Goal: Transaction & Acquisition: Purchase product/service

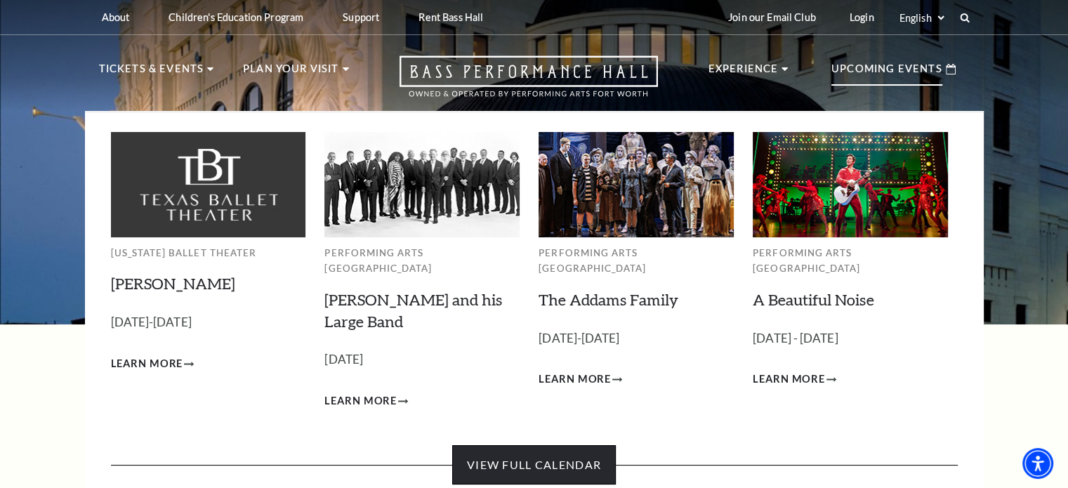
click at [537, 445] on link "View Full Calendar" at bounding box center [534, 464] width 164 height 39
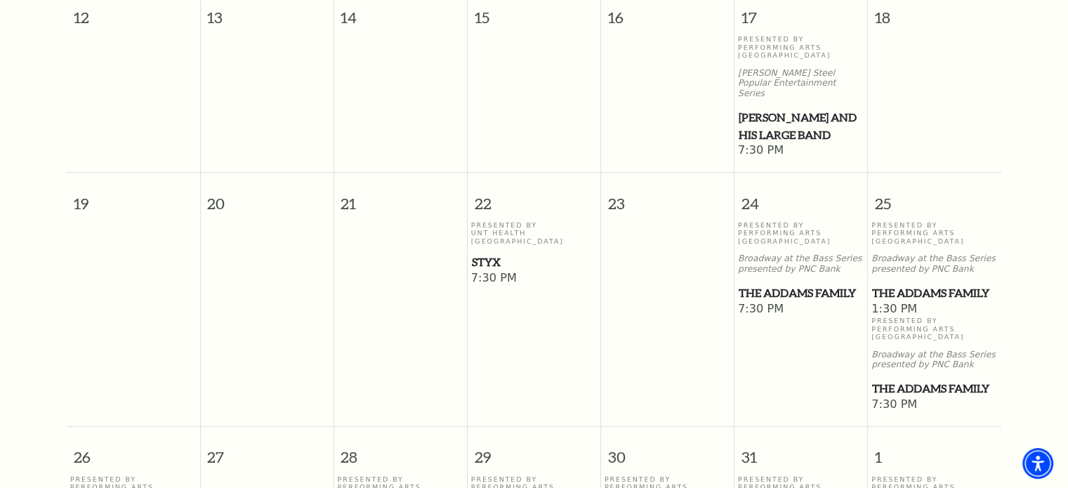
scroll to position [756, 0]
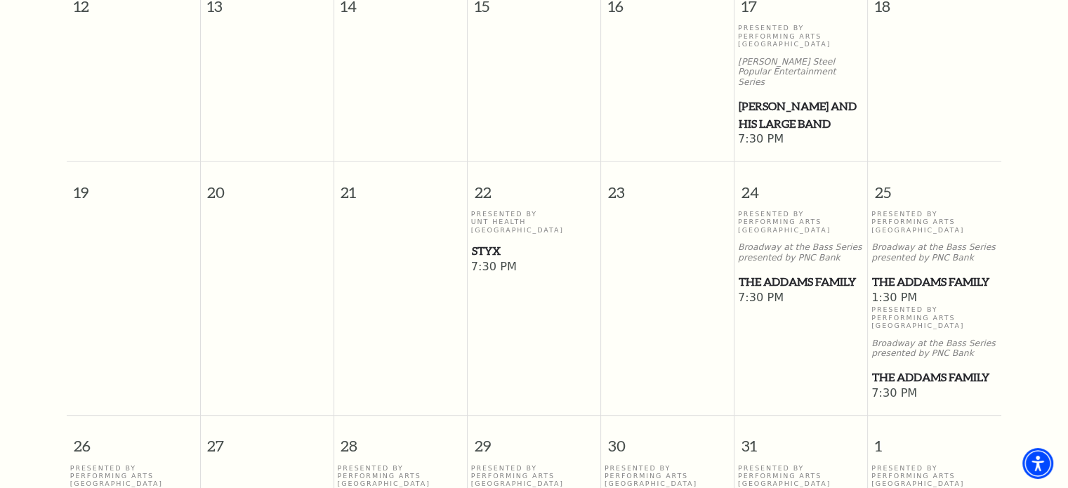
click at [906, 273] on span "The Addams Family" at bounding box center [934, 282] width 125 height 18
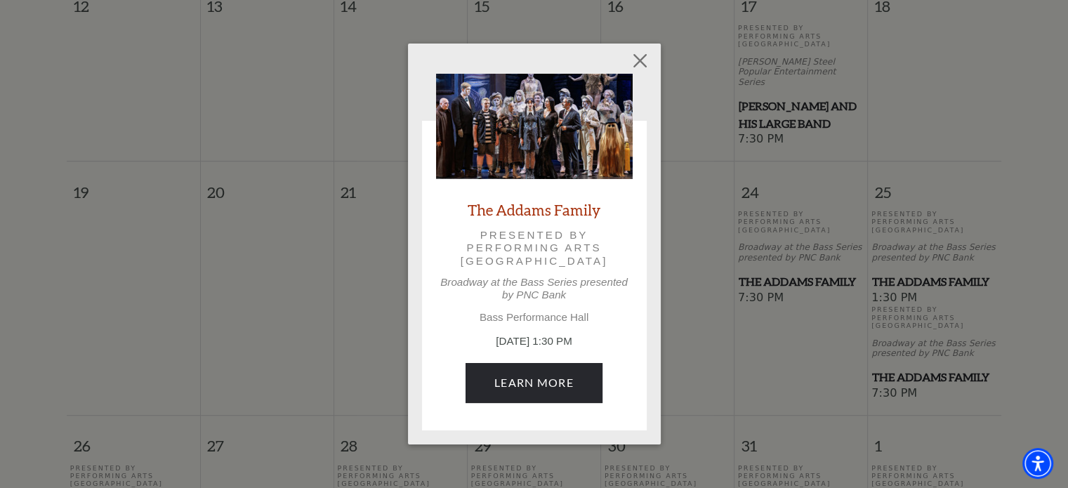
click at [494, 340] on p "October 25, 1:30 PM" at bounding box center [534, 342] width 197 height 16
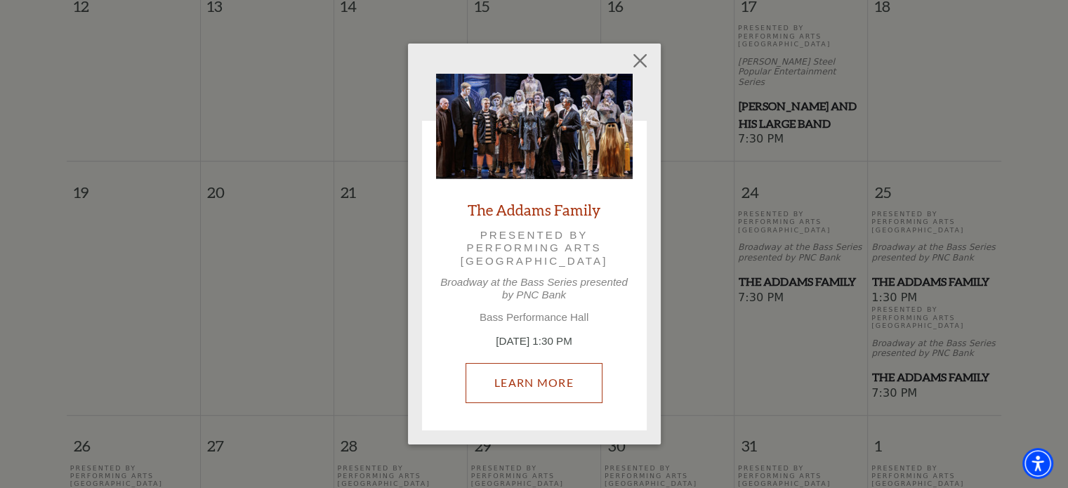
click at [499, 383] on link "Learn More" at bounding box center [534, 382] width 137 height 39
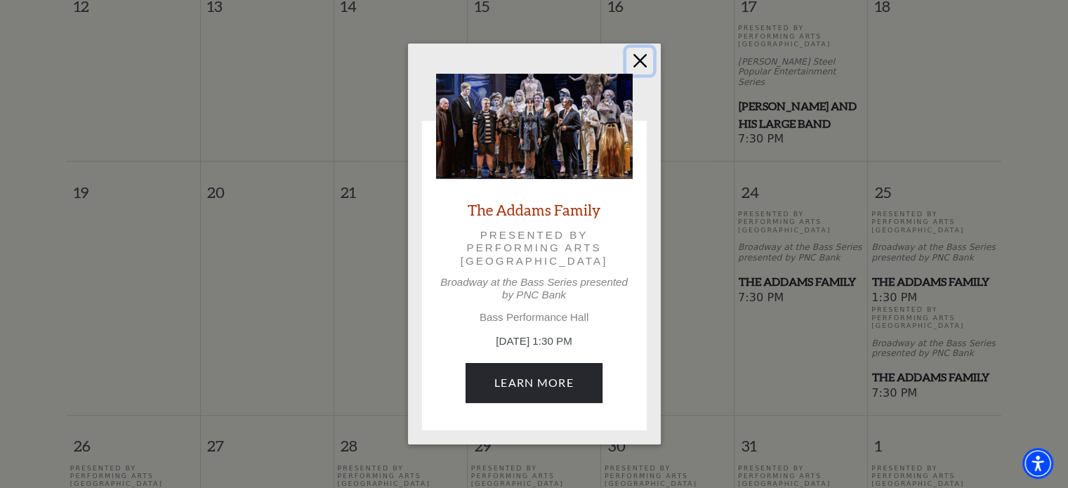
click at [638, 66] on button "Close" at bounding box center [639, 61] width 27 height 27
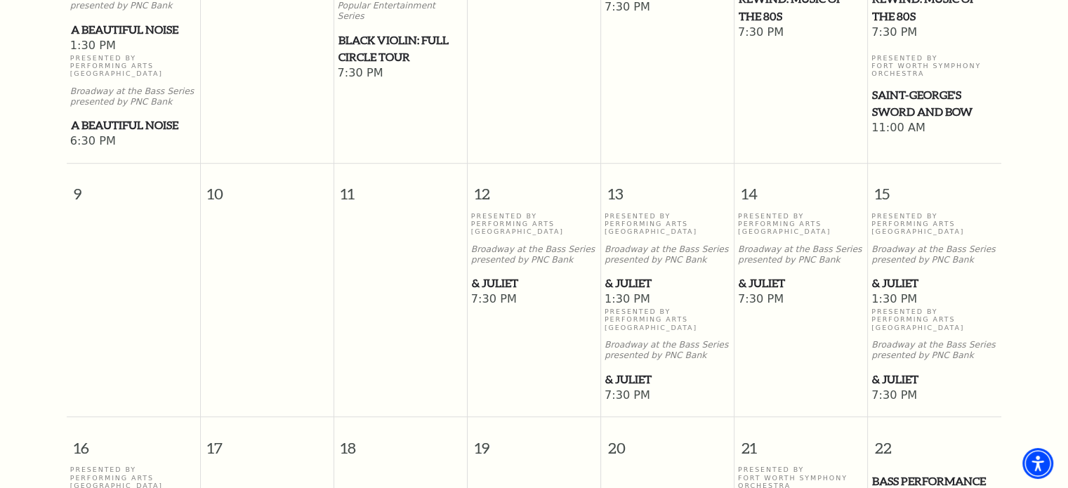
click at [761, 292] on span "& Juliet" at bounding box center [801, 284] width 125 height 18
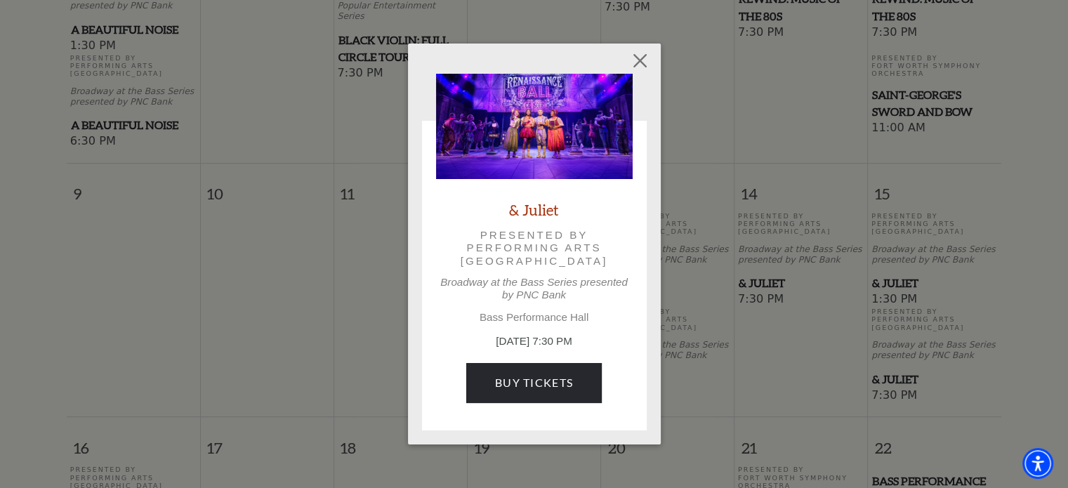
click at [517, 342] on p "November 14, 7:30 PM" at bounding box center [534, 342] width 197 height 16
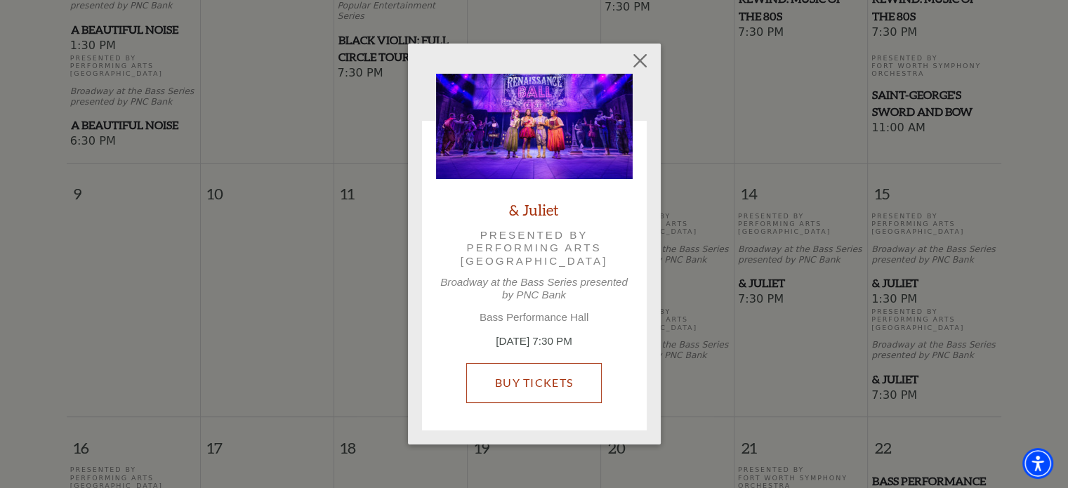
click at [509, 386] on link "Buy Tickets" at bounding box center [534, 382] width 136 height 39
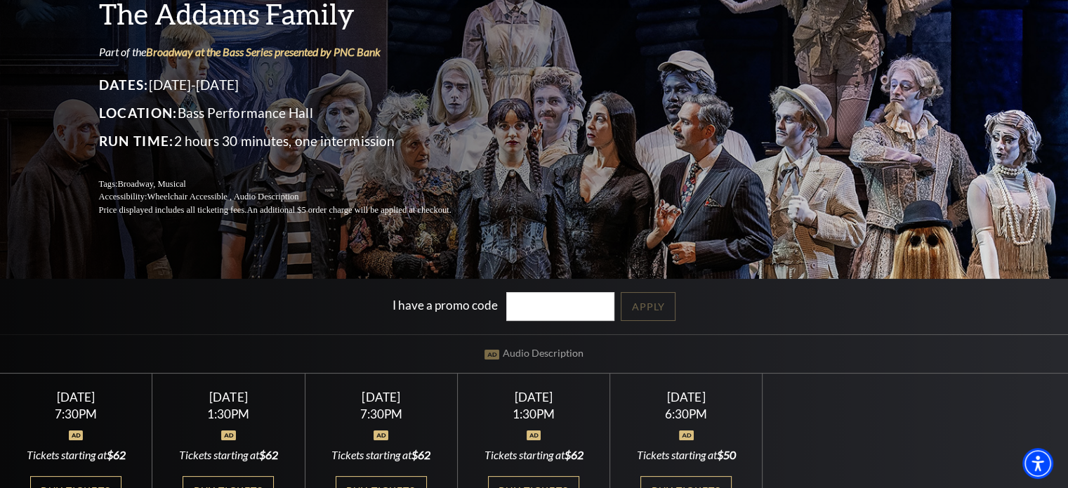
scroll to position [281, 0]
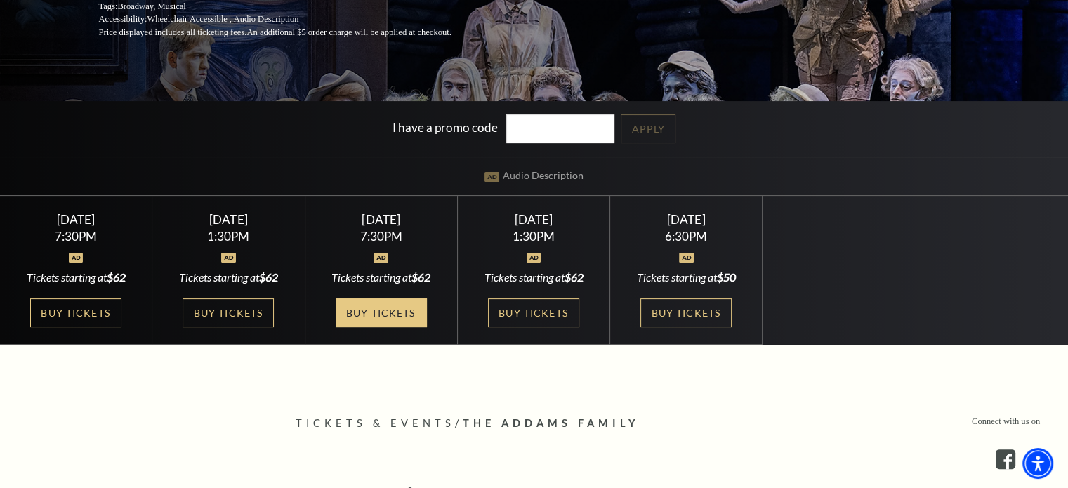
click at [379, 314] on link "Buy Tickets" at bounding box center [381, 312] width 91 height 29
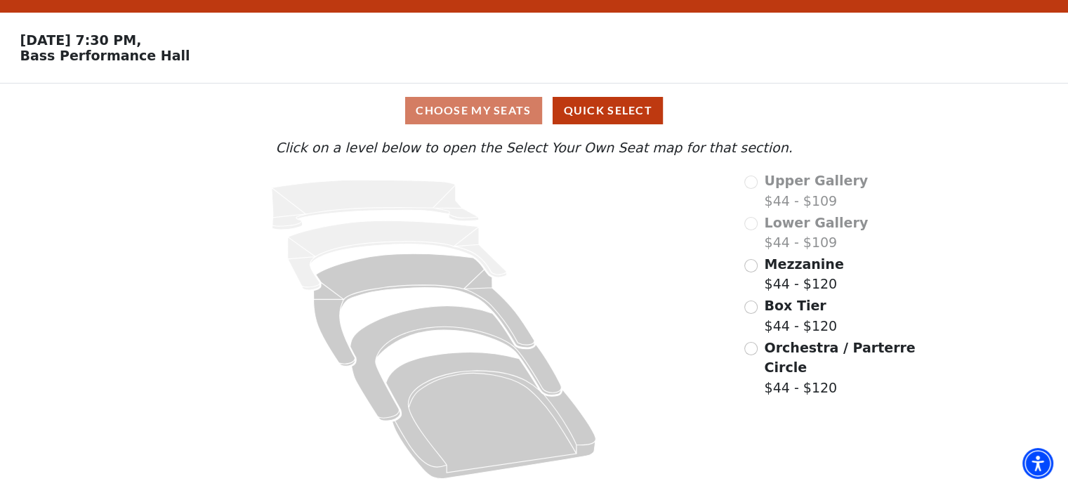
scroll to position [37, 0]
click at [750, 347] on input "Orchestra / Parterre Circle$44 - $120\a" at bounding box center [750, 348] width 13 height 13
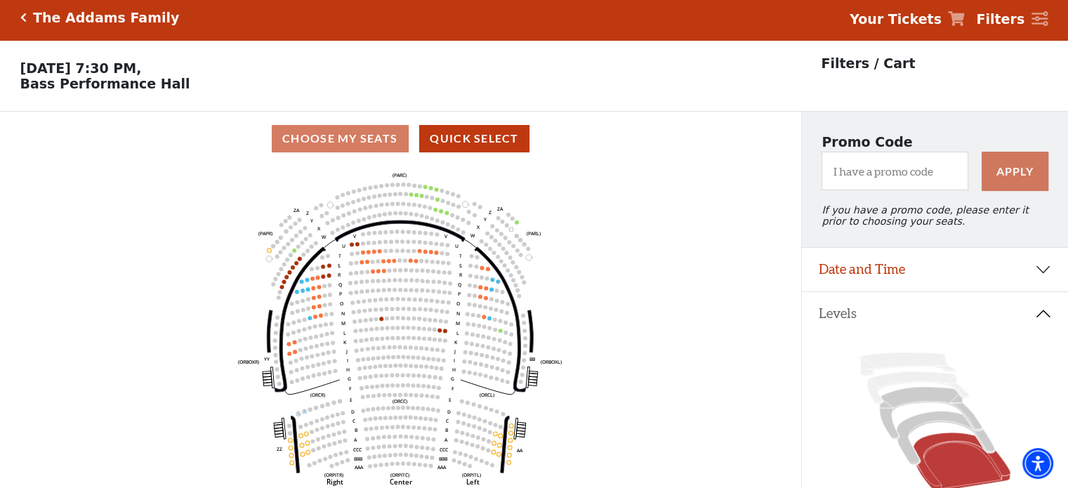
scroll to position [0, 0]
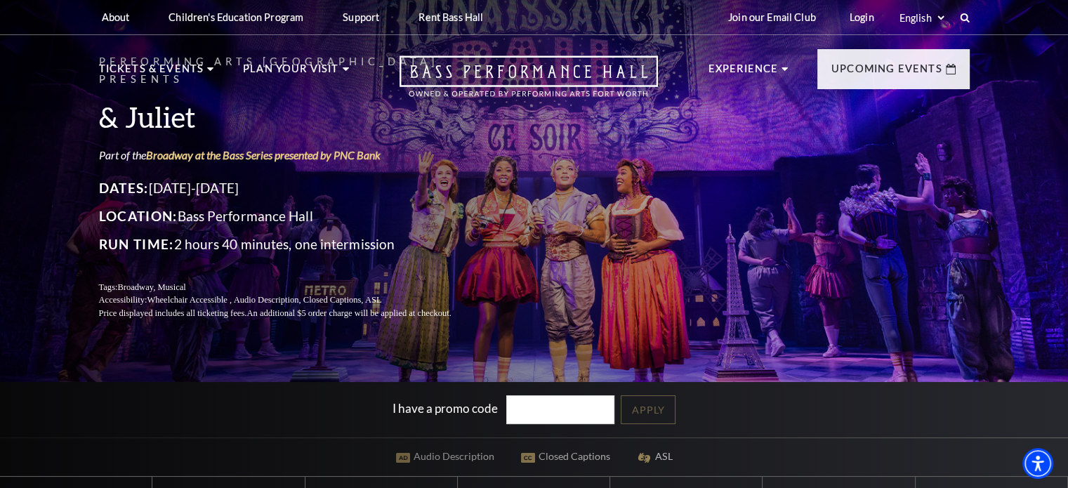
scroll to position [351, 0]
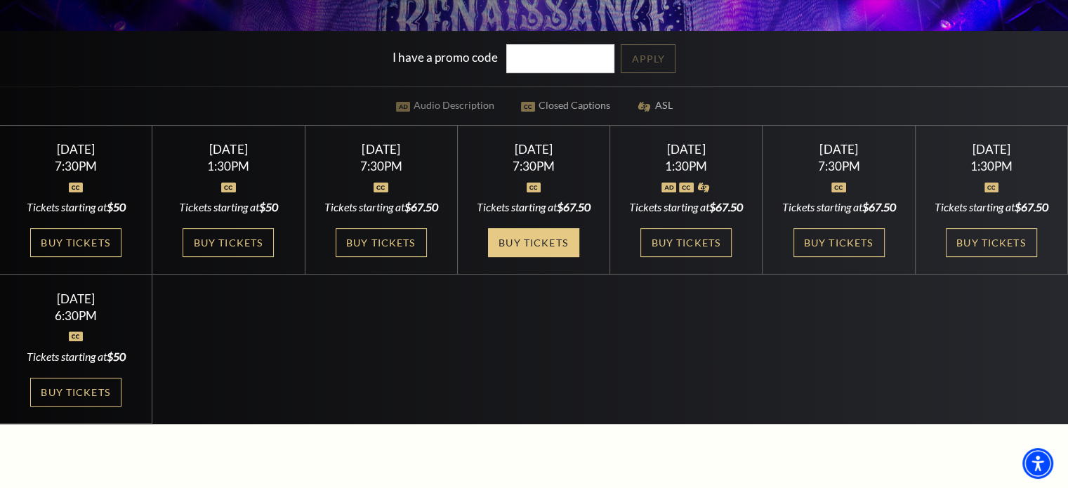
click at [558, 257] on link "Buy Tickets" at bounding box center [533, 242] width 91 height 29
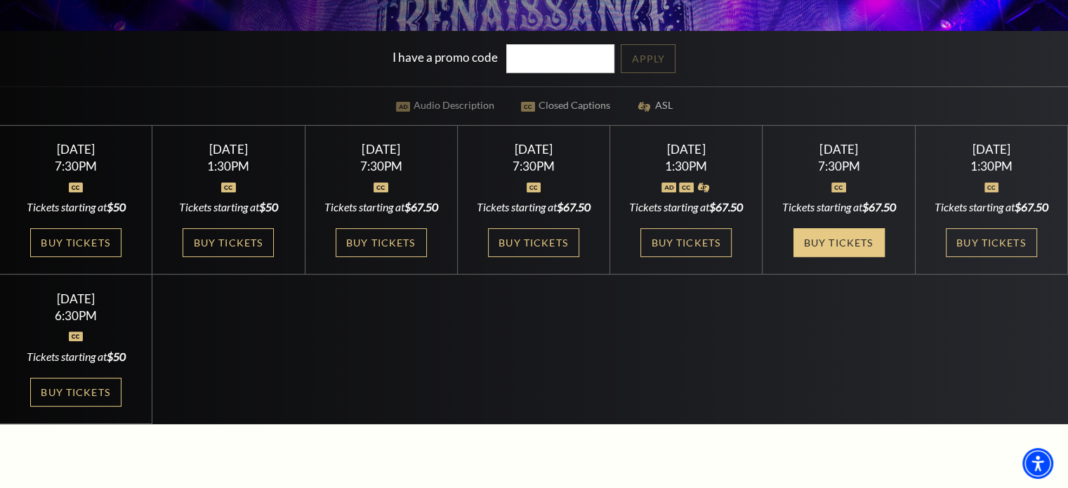
click at [857, 257] on link "Buy Tickets" at bounding box center [839, 242] width 91 height 29
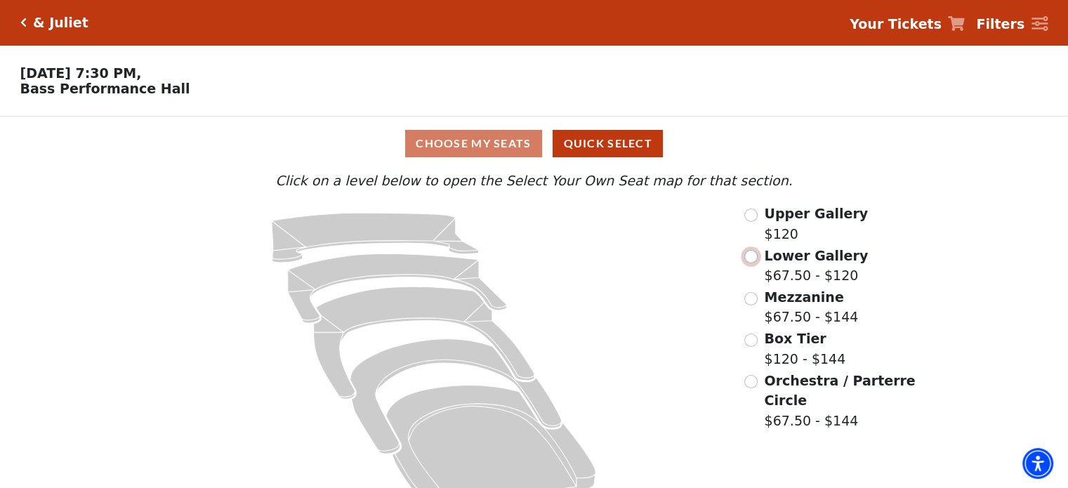
click at [750, 261] on input "Lower Gallery$67.50 - $120\a" at bounding box center [750, 256] width 13 height 13
click at [749, 260] on input "Lower Gallery$67.50 - $120\a" at bounding box center [750, 256] width 13 height 13
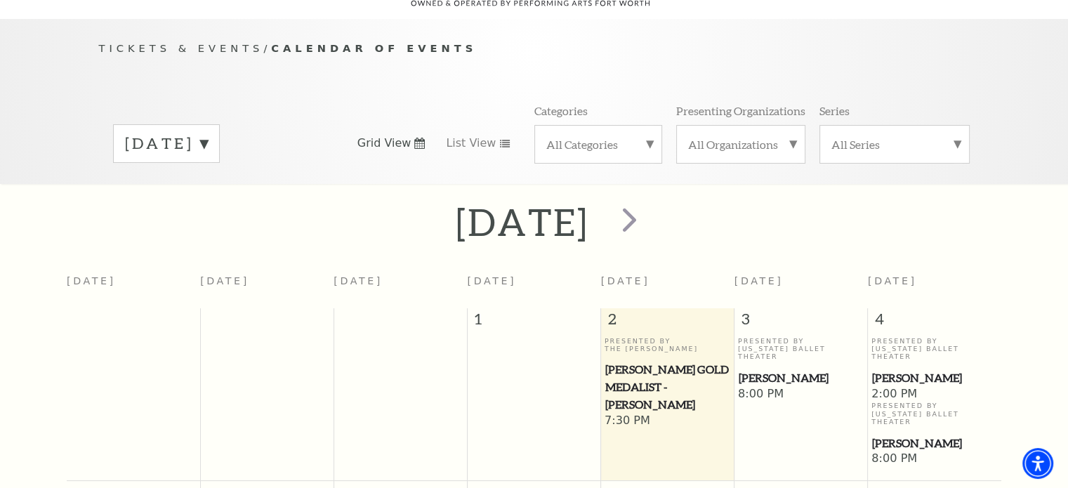
scroll to position [124, 0]
click at [208, 132] on label "[DATE]" at bounding box center [166, 143] width 83 height 22
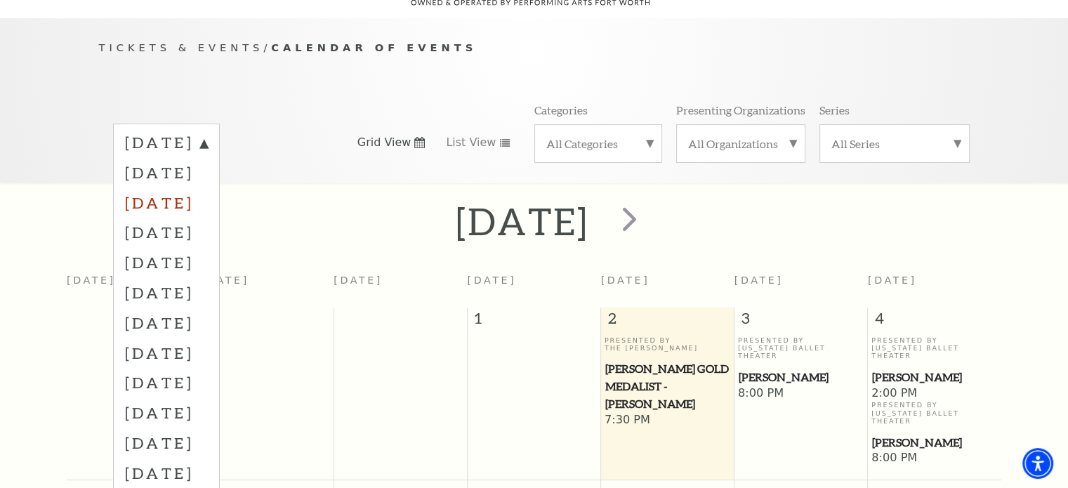
click at [180, 188] on label "December 2025" at bounding box center [166, 203] width 83 height 30
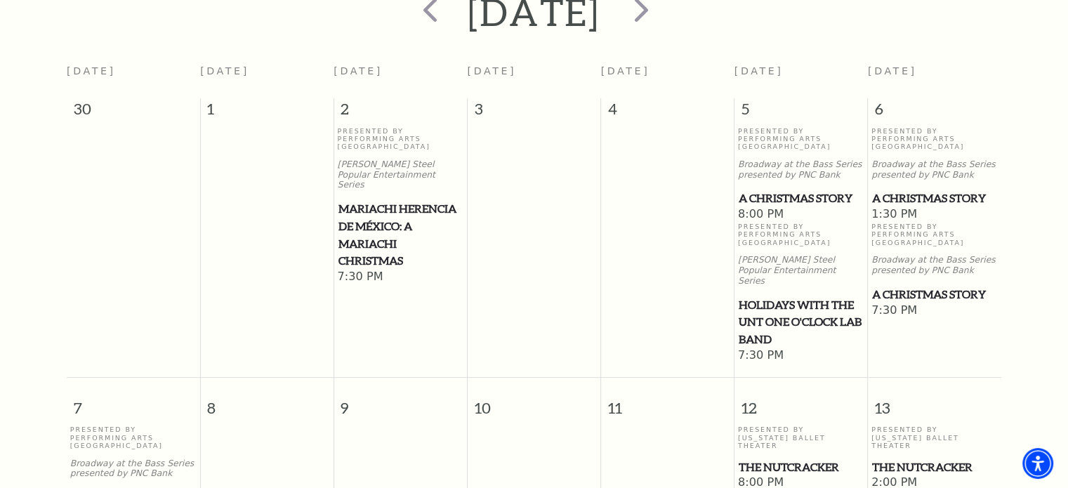
scroll to position [405, 0]
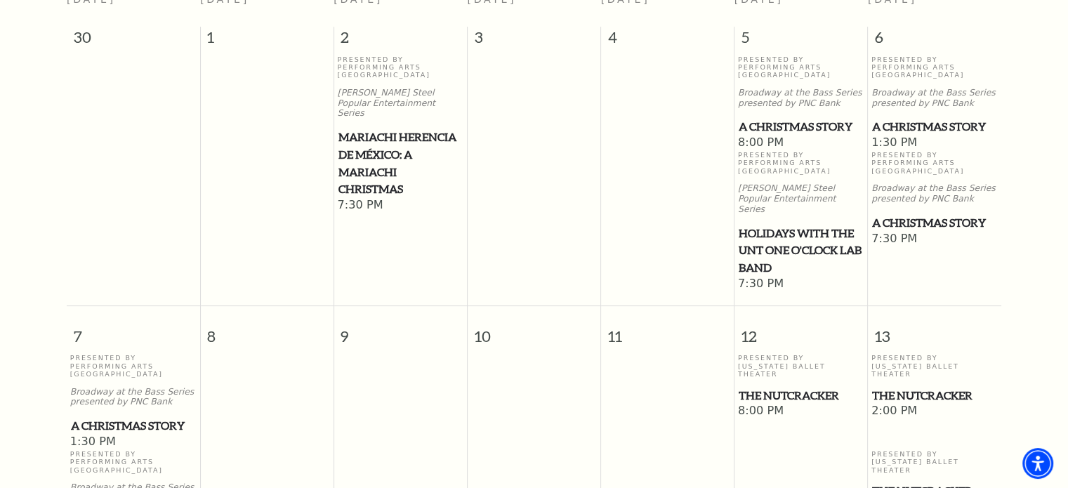
click at [801, 118] on span "A Christmas Story" at bounding box center [801, 127] width 125 height 18
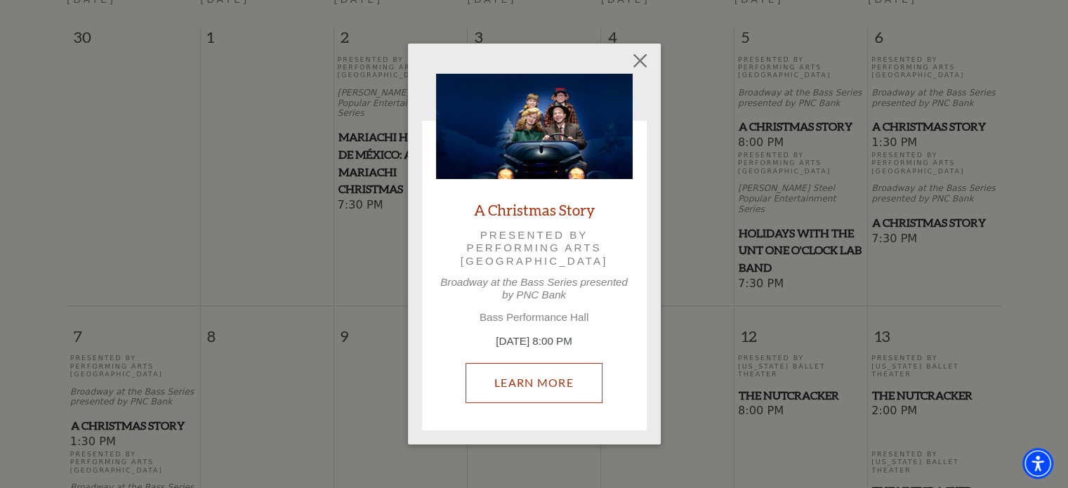
click at [529, 384] on link "Learn More" at bounding box center [534, 382] width 137 height 39
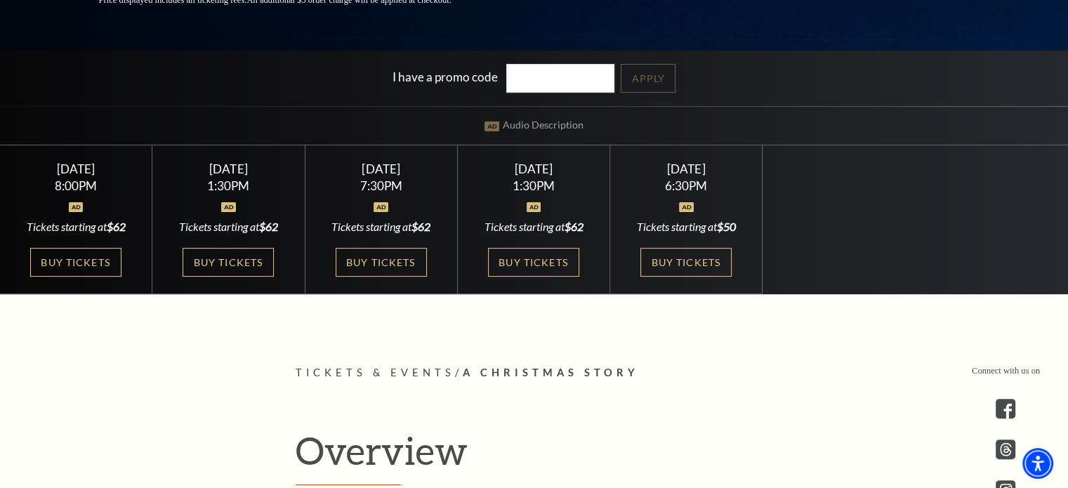
scroll to position [351, 0]
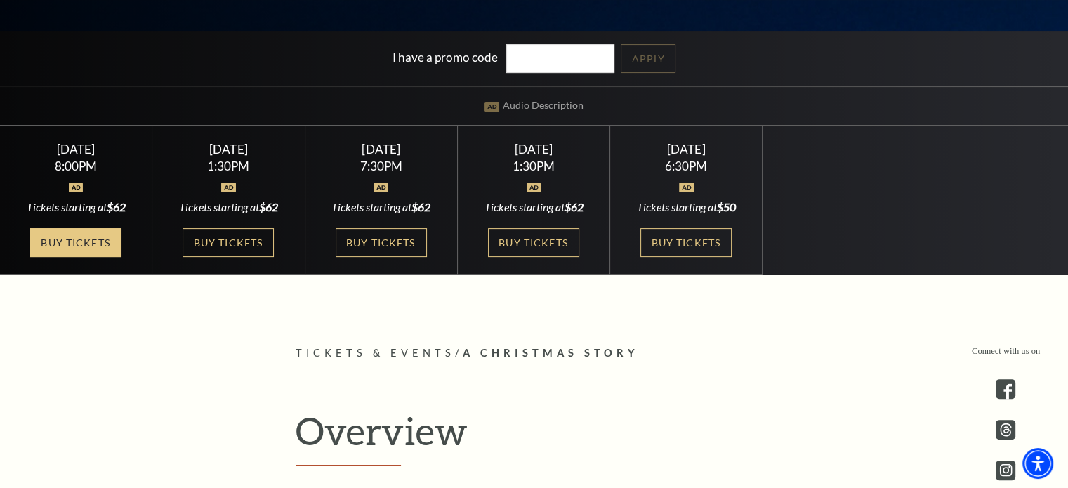
click at [51, 244] on link "Buy Tickets" at bounding box center [75, 242] width 91 height 29
drag, startPoint x: 76, startPoint y: 239, endPoint x: 39, endPoint y: 245, distance: 36.9
click at [39, 245] on link "Buy Tickets" at bounding box center [75, 242] width 91 height 29
click at [103, 249] on link "Buy Tickets" at bounding box center [75, 242] width 91 height 29
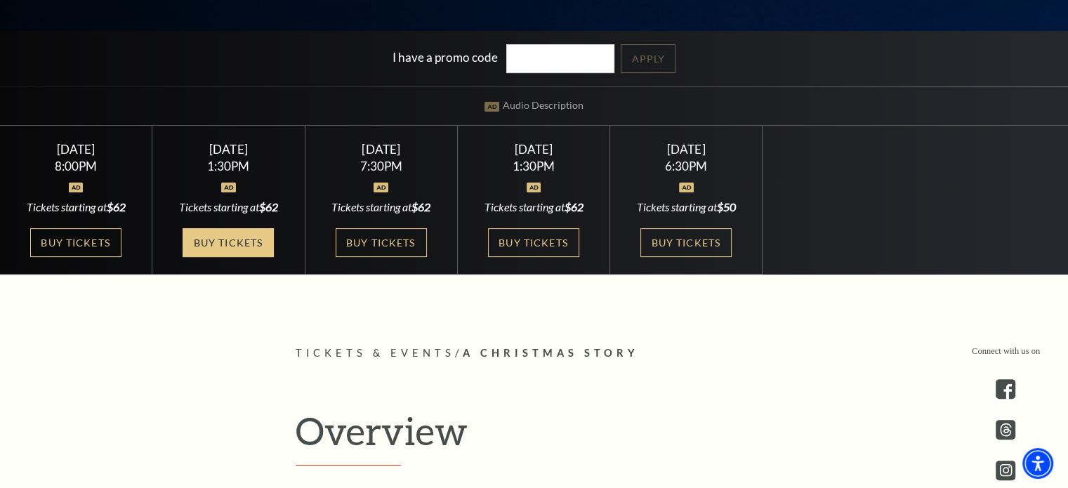
click at [243, 234] on link "Buy Tickets" at bounding box center [228, 242] width 91 height 29
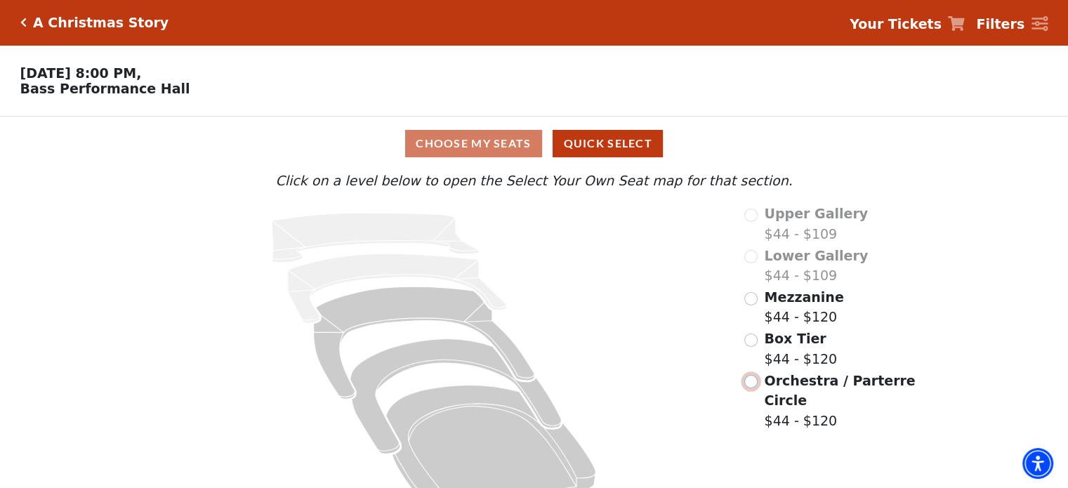
click at [752, 387] on input "Orchestra / Parterre Circle$44 - $120\a" at bounding box center [750, 381] width 13 height 13
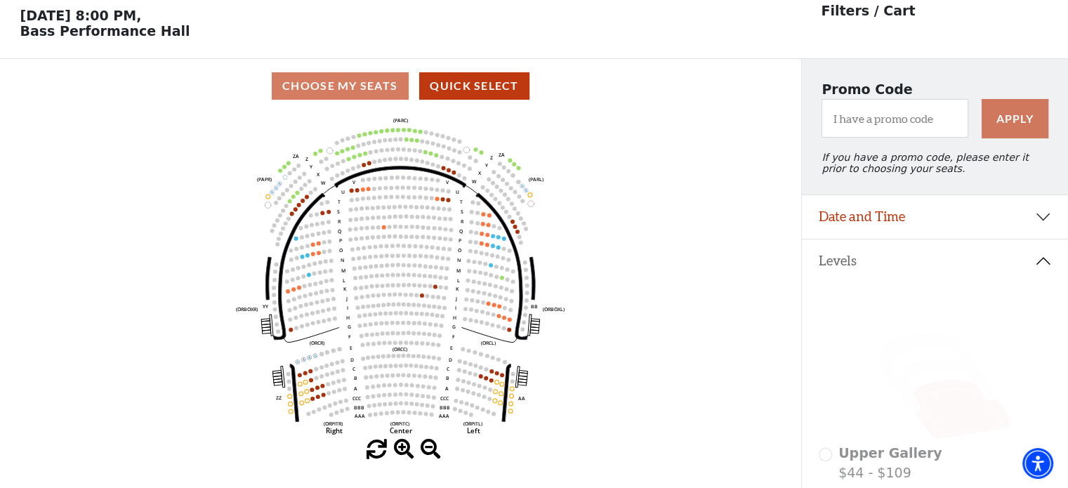
scroll to position [65, 0]
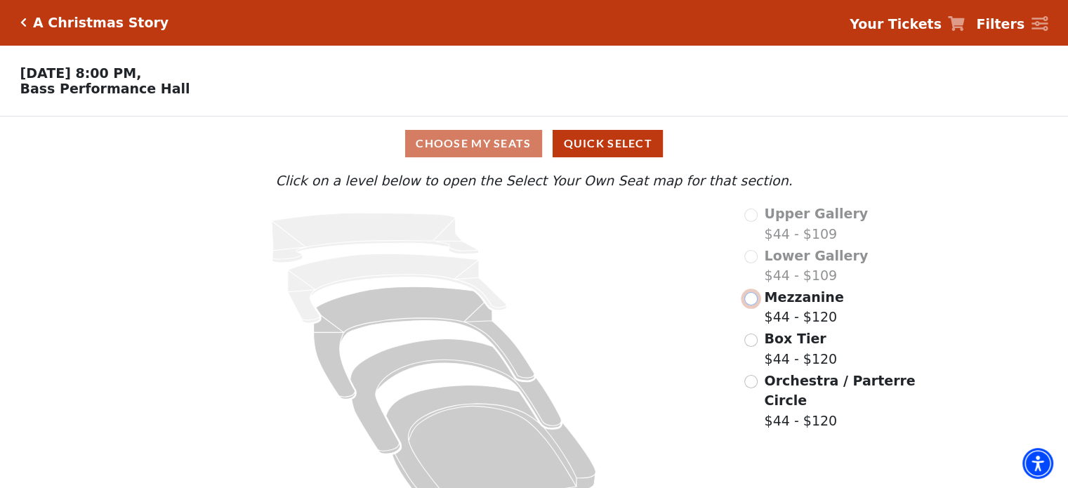
click at [755, 298] on input "Mezzanine$44 - $120\a" at bounding box center [750, 298] width 13 height 13
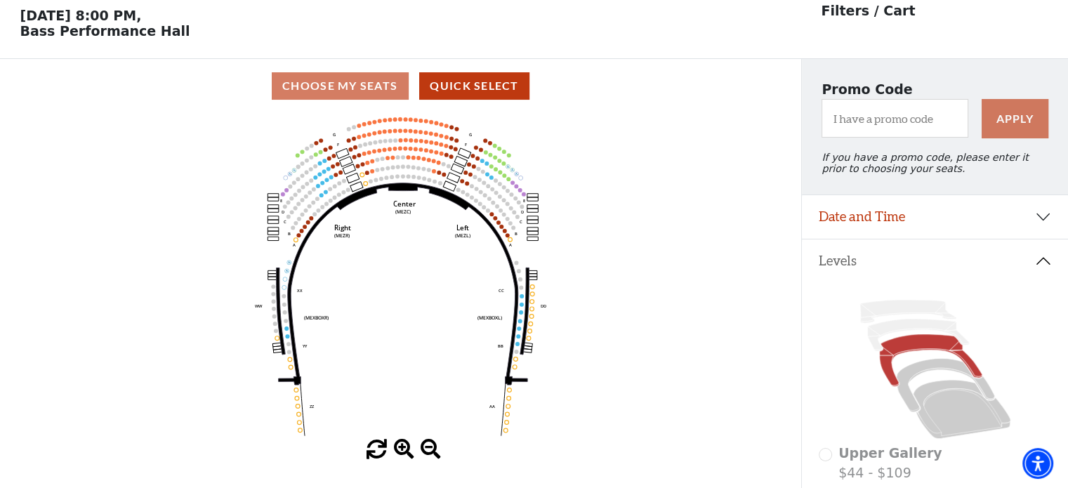
scroll to position [65, 0]
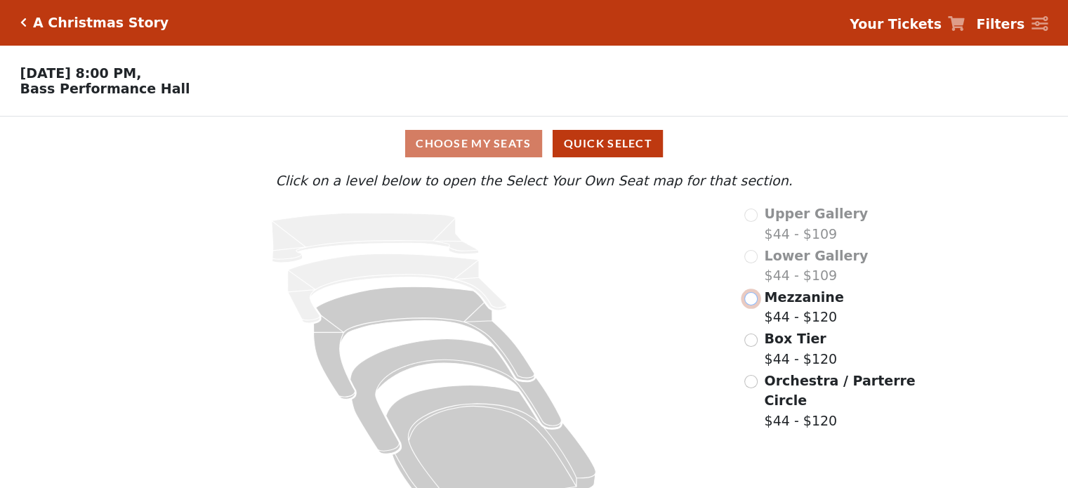
click at [750, 303] on input "radio" at bounding box center [750, 298] width 13 height 13
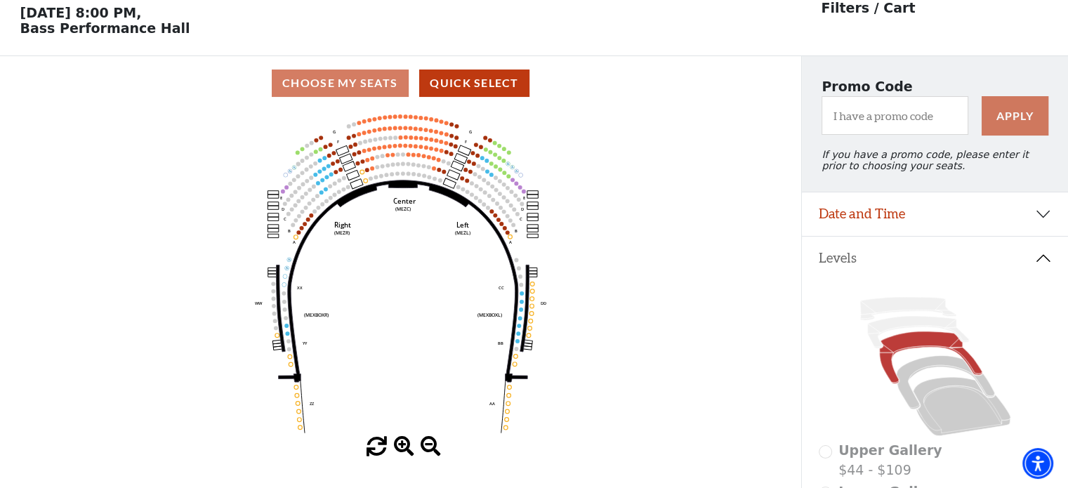
scroll to position [65, 0]
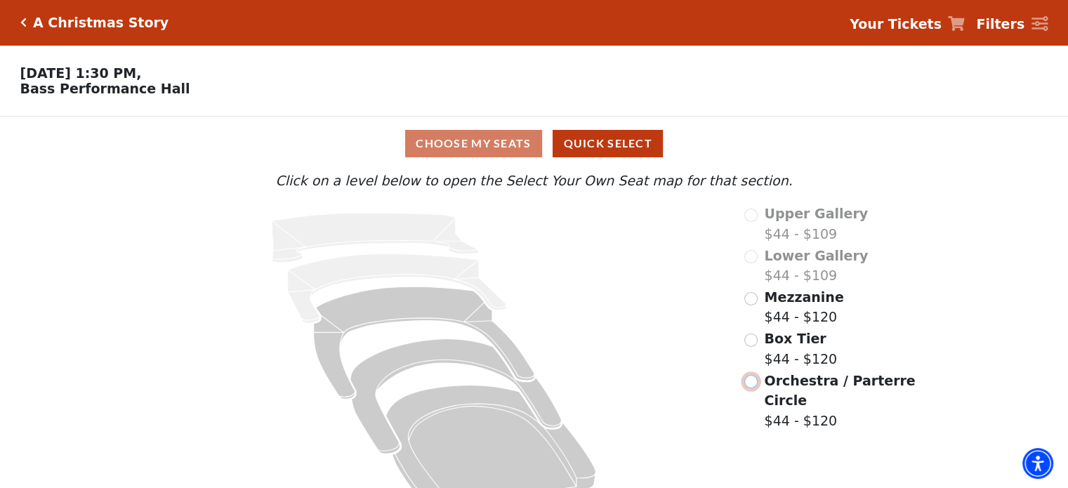
click at [754, 384] on input "Orchestra / Parterre Circle$44 - $120\a" at bounding box center [750, 381] width 13 height 13
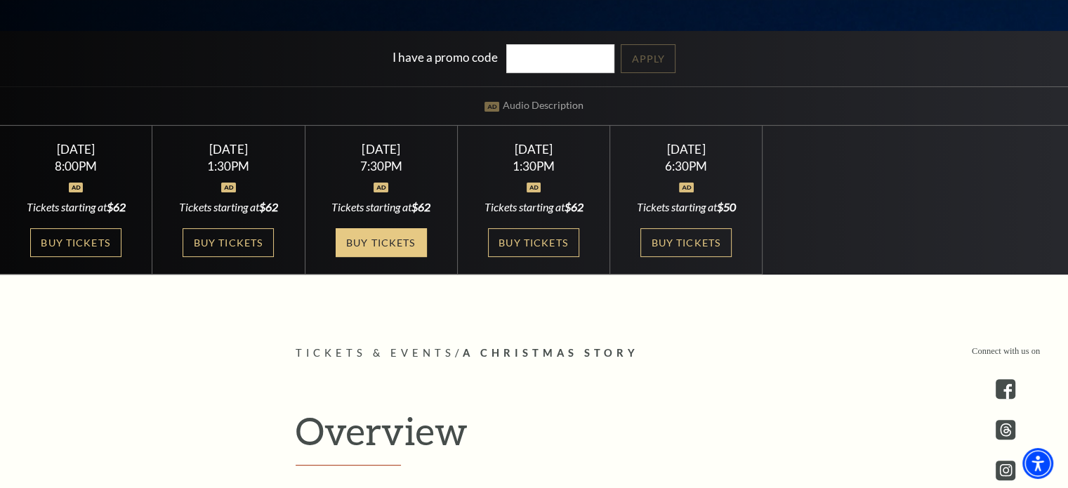
click at [390, 241] on link "Buy Tickets" at bounding box center [381, 242] width 91 height 29
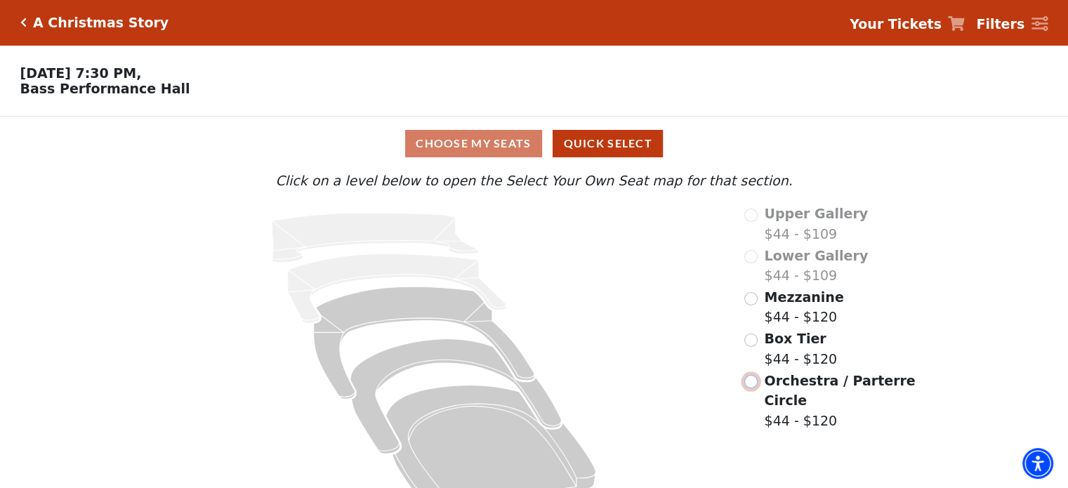
click at [744, 385] on input "Orchestra / Parterre Circle$44 - $120\a" at bounding box center [750, 381] width 13 height 13
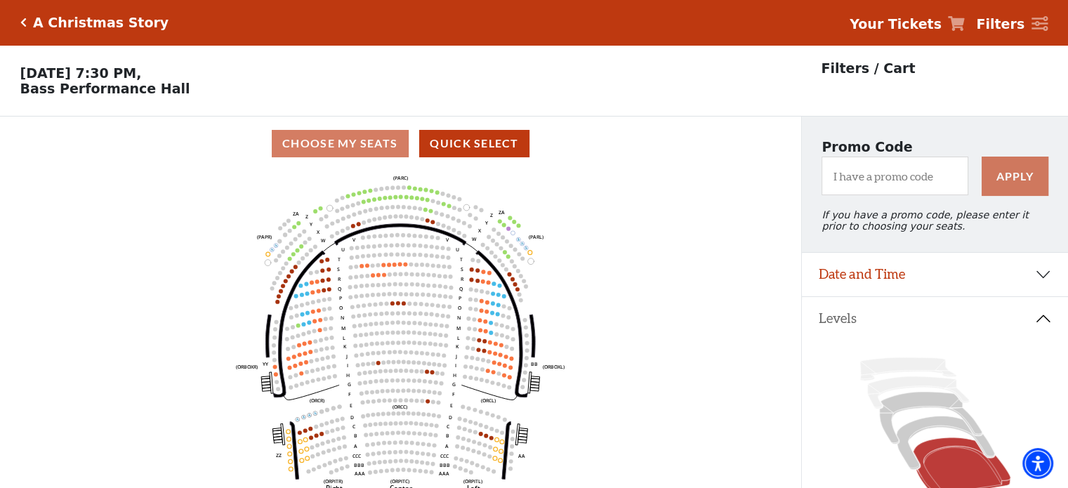
click at [701, 232] on icon "Left (ORPITL) Right (ORPITR) Center (ORPITC) ZZ AA YY BB ZA ZA (ORCL) (ORCR) (O…" at bounding box center [400, 334] width 721 height 327
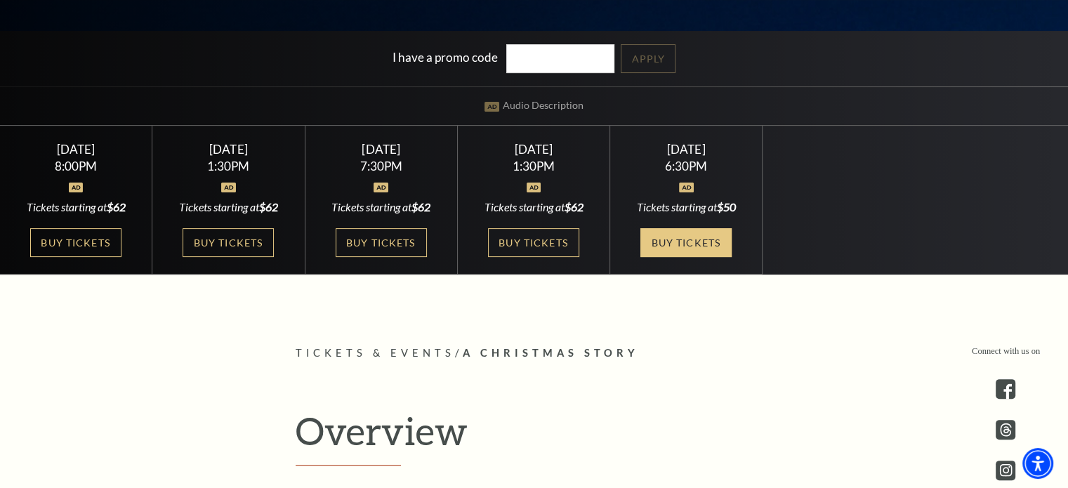
drag, startPoint x: 696, startPoint y: 241, endPoint x: 686, endPoint y: 246, distance: 11.0
click at [696, 241] on link "Buy Tickets" at bounding box center [686, 242] width 91 height 29
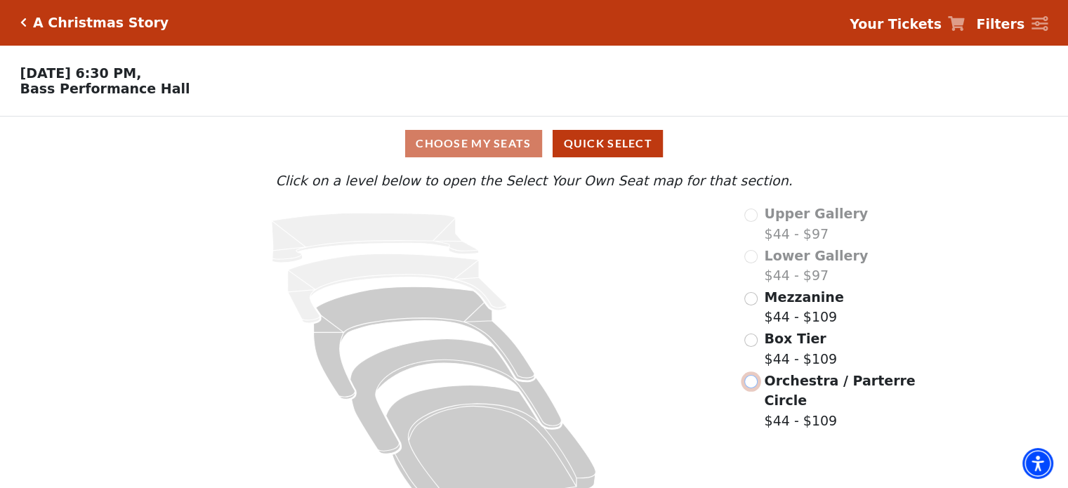
click at [752, 388] on input "Orchestra / Parterre Circle$44 - $109\a" at bounding box center [750, 381] width 13 height 13
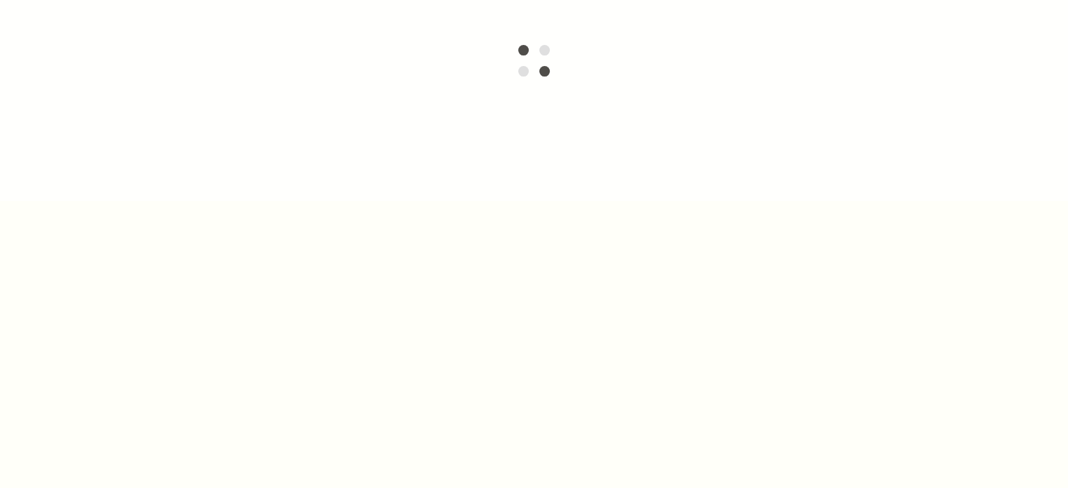
scroll to position [405, 0]
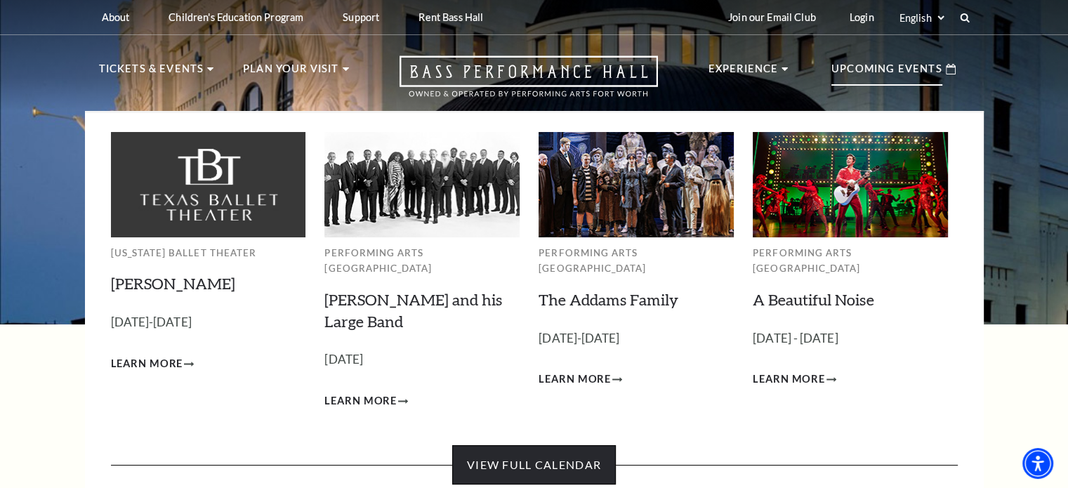
click at [551, 448] on link "View Full Calendar" at bounding box center [534, 464] width 164 height 39
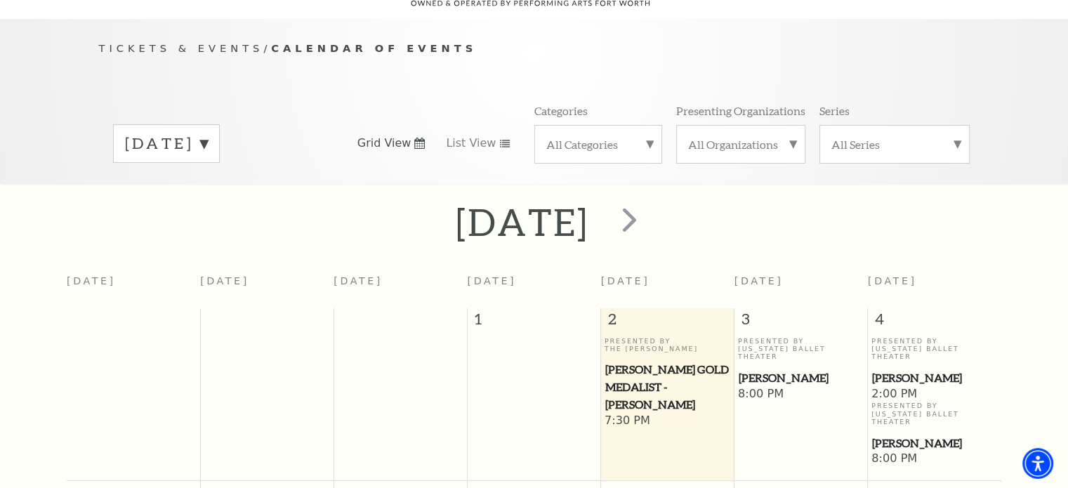
scroll to position [124, 0]
click at [208, 132] on label "[DATE]" at bounding box center [166, 143] width 83 height 22
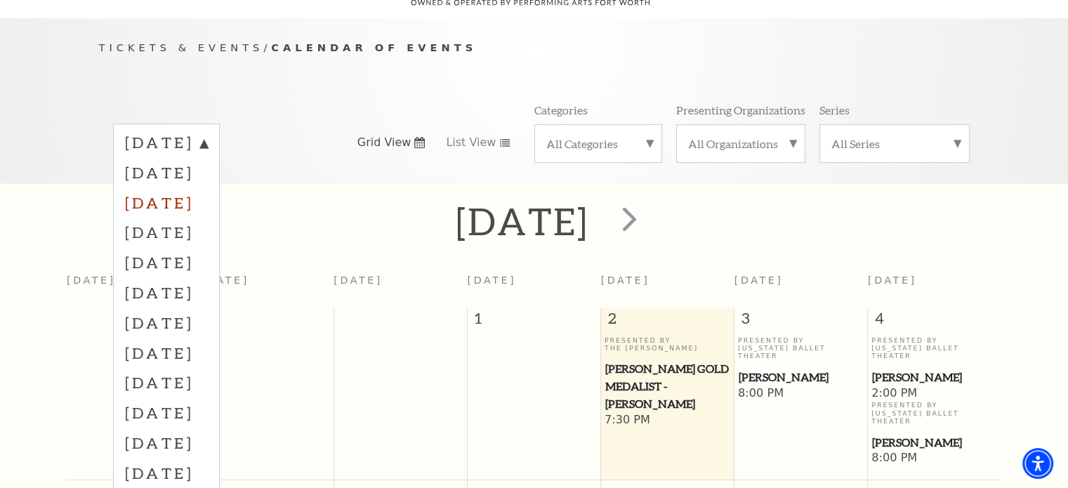
click at [208, 188] on label "[DATE]" at bounding box center [166, 203] width 83 height 30
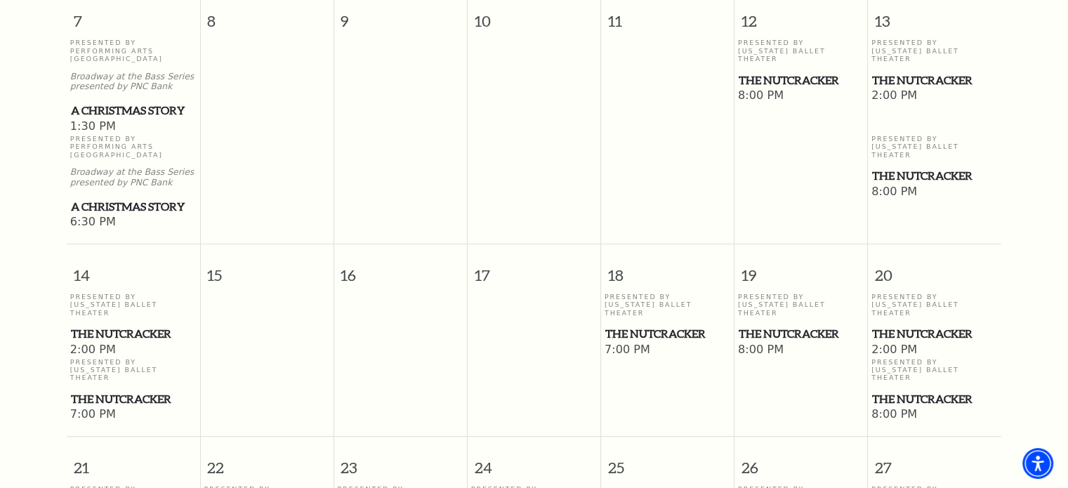
scroll to position [756, 0]
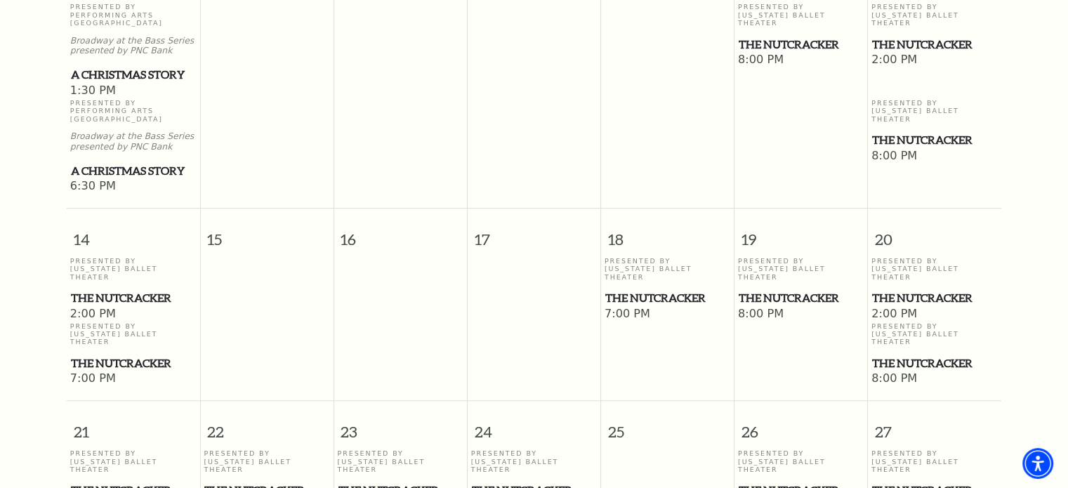
click at [632, 289] on span "The Nutcracker" at bounding box center [667, 298] width 125 height 18
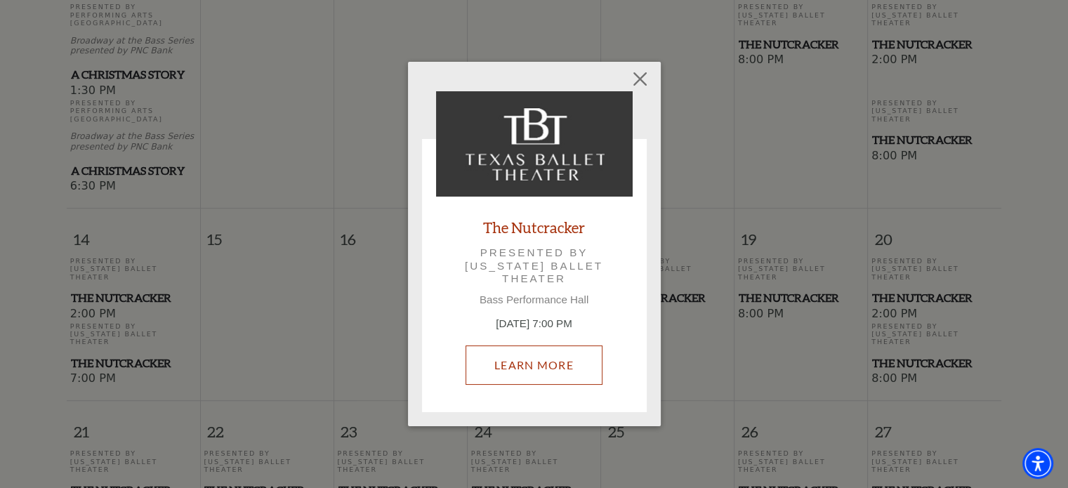
click at [508, 366] on link "Learn More" at bounding box center [534, 365] width 137 height 39
